Goal: Task Accomplishment & Management: Use online tool/utility

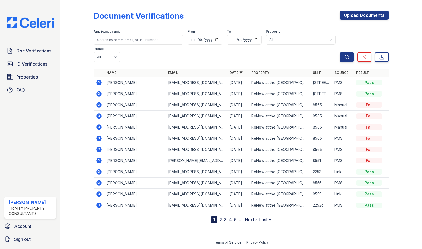
click at [193, 200] on td "[EMAIL_ADDRESS][DOMAIN_NAME]" at bounding box center [196, 205] width 61 height 11
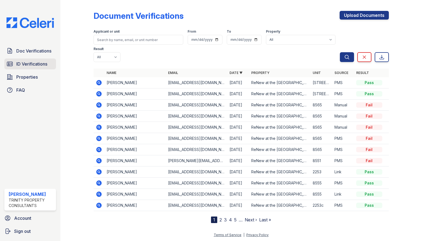
click at [52, 65] on link "ID Verifications" at bounding box center [30, 63] width 52 height 11
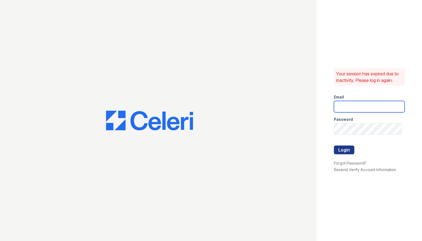
type input "sgasanov@trinity-pm.com"
click at [350, 149] on button "Login" at bounding box center [344, 149] width 20 height 9
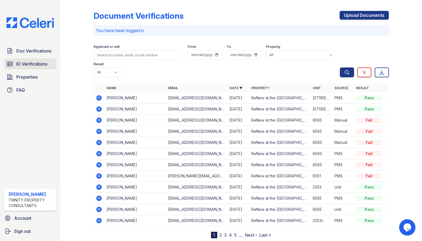
click at [38, 64] on span "ID Verifications" at bounding box center [31, 64] width 31 height 7
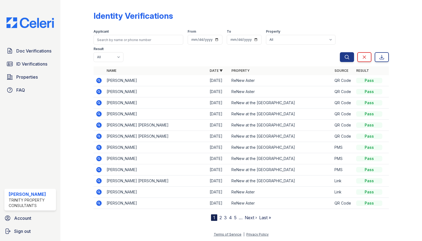
click at [251, 23] on div "Identity Verifications" at bounding box center [241, 18] width 295 height 14
